Goal: Task Accomplishment & Management: Use online tool/utility

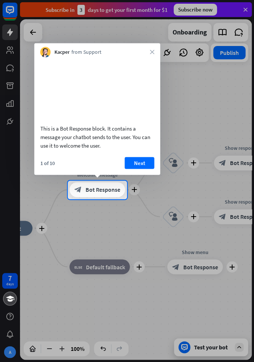
click at [113, 196] on div "block_bot_response Bot Response" at bounding box center [98, 189] width 56 height 15
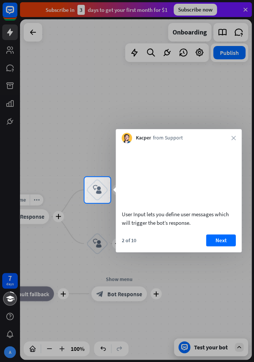
click at [227, 239] on button "Next" at bounding box center [222, 240] width 30 height 12
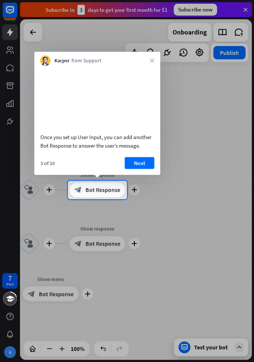
click at [141, 161] on button "Next" at bounding box center [140, 163] width 30 height 12
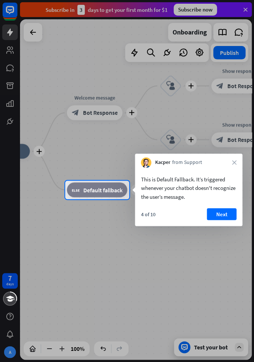
click at [224, 212] on button "Next" at bounding box center [222, 214] width 30 height 12
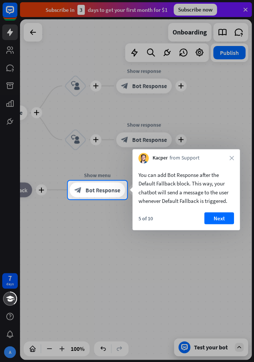
click at [231, 218] on button "Next" at bounding box center [220, 218] width 30 height 12
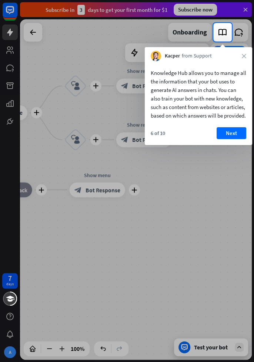
click at [236, 139] on button "Next" at bounding box center [232, 133] width 30 height 12
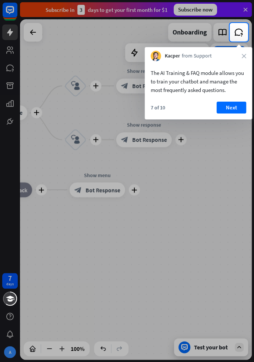
click at [237, 109] on button "Next" at bounding box center [232, 108] width 30 height 12
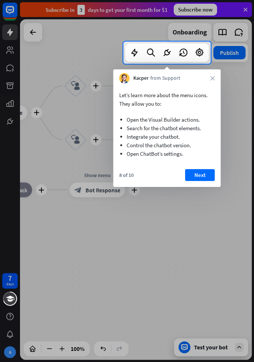
click at [210, 171] on button "Next" at bounding box center [200, 175] width 30 height 12
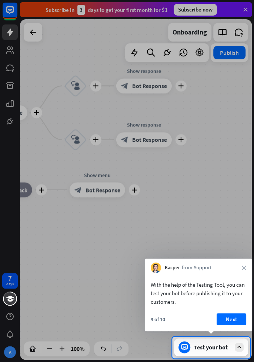
click at [237, 315] on button "Next" at bounding box center [232, 319] width 30 height 12
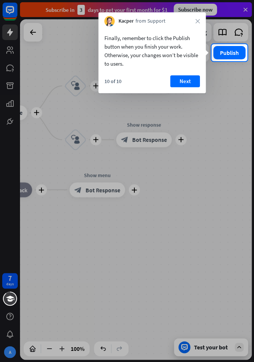
click at [195, 80] on button "Next" at bounding box center [186, 81] width 30 height 12
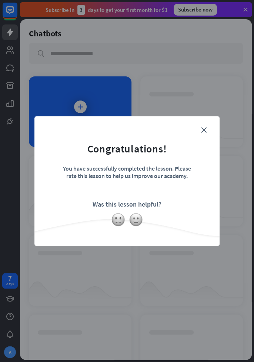
click at [213, 121] on div "close Congratulations! You have successfully completed the lesson. Please rate …" at bounding box center [126, 181] width 185 height 130
click at [204, 130] on icon "close" at bounding box center [204, 130] width 6 height 6
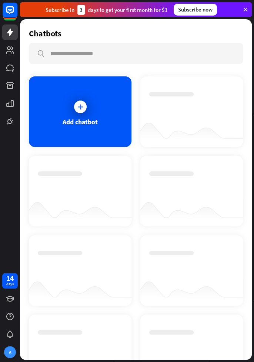
click at [122, 130] on div "Add chatbot" at bounding box center [80, 111] width 103 height 70
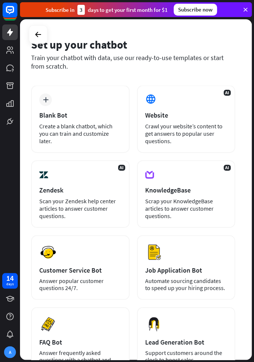
scroll to position [14, 0]
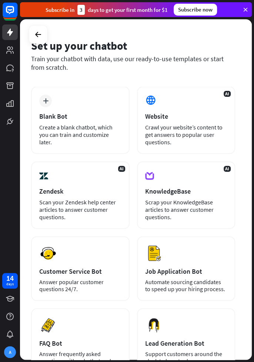
click at [208, 138] on div "Crawl your website’s content to get answers to popular user questions." at bounding box center [186, 134] width 82 height 22
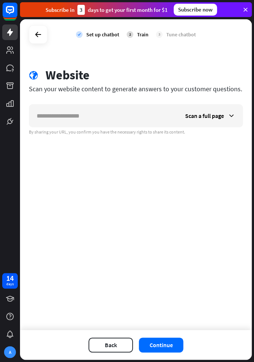
click at [234, 114] on icon at bounding box center [231, 115] width 7 height 7
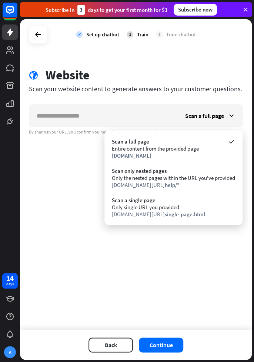
click at [159, 144] on div "Scan a full page" at bounding box center [173, 141] width 123 height 7
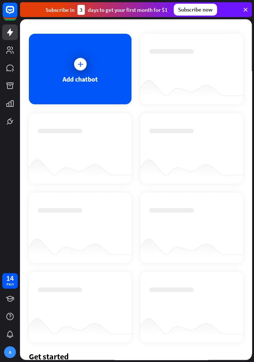
scroll to position [45, 0]
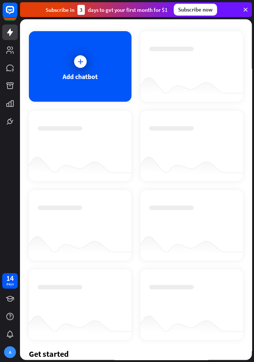
click at [124, 79] on div "Add chatbot" at bounding box center [80, 66] width 103 height 70
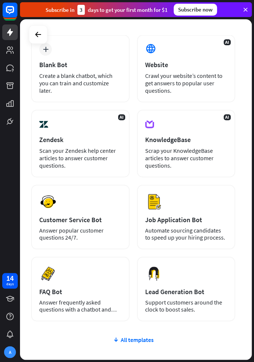
scroll to position [115, 0]
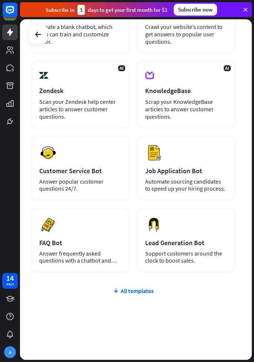
click at [0, 0] on button "Preview" at bounding box center [0, 0] width 0 height 0
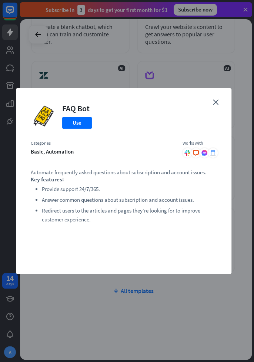
click at [86, 125] on button "Use" at bounding box center [77, 123] width 30 height 12
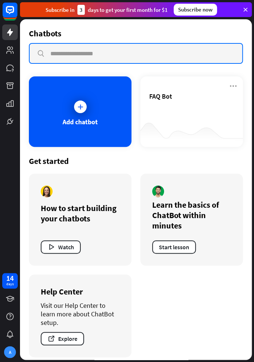
click at [207, 44] on input "text" at bounding box center [136, 53] width 213 height 19
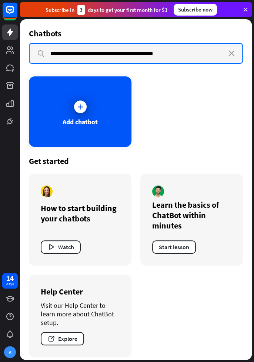
type input "**********"
click at [43, 54] on input "**********" at bounding box center [136, 53] width 213 height 19
click at [231, 48] on input "**********" at bounding box center [136, 53] width 213 height 19
click at [240, 48] on input "**********" at bounding box center [136, 53] width 213 height 19
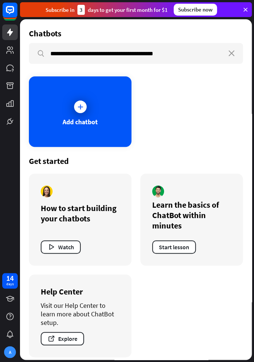
click at [232, 52] on icon "close" at bounding box center [232, 53] width 6 height 6
